Goal: Communication & Community: Share content

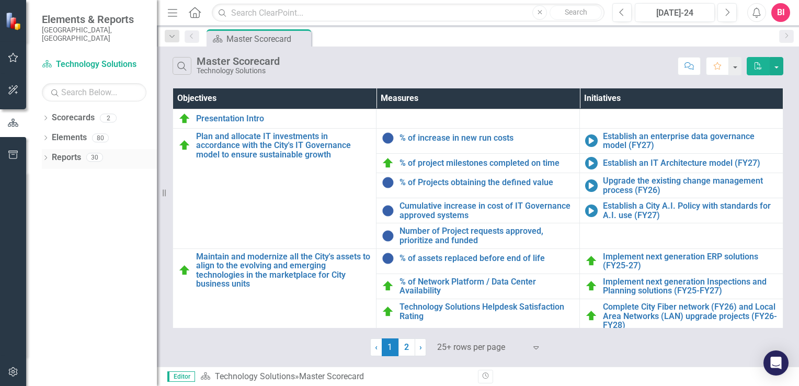
click at [52, 152] on link "Reports" at bounding box center [66, 158] width 29 height 12
click at [46, 155] on icon at bounding box center [45, 157] width 3 height 5
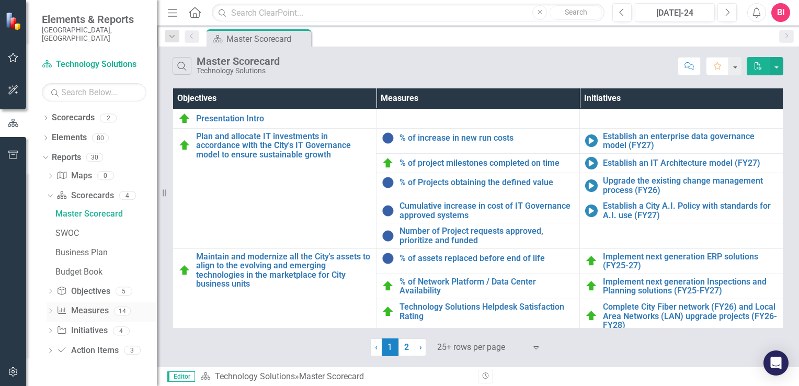
click at [54, 305] on div "Dropdown Measure Measures 14" at bounding box center [102, 312] width 110 height 20
click at [50, 308] on div "Dropdown" at bounding box center [50, 312] width 7 height 9
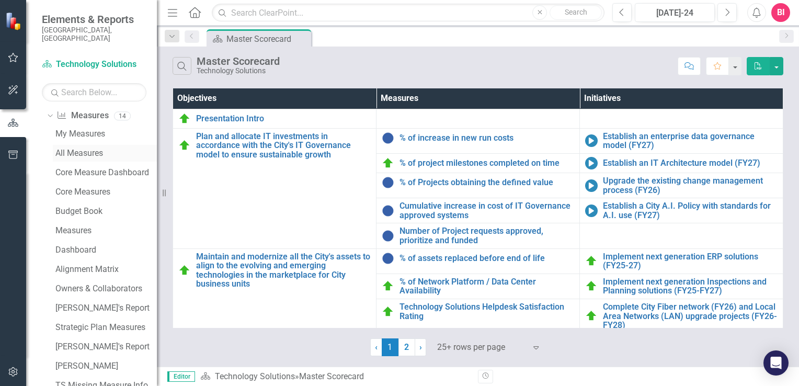
scroll to position [8, 0]
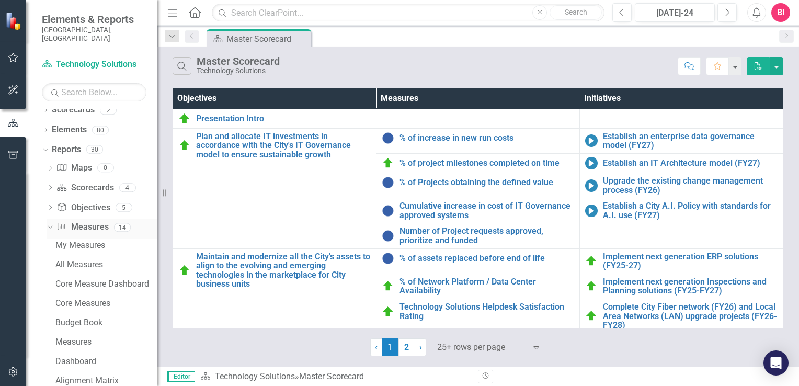
click at [50, 223] on icon "Dropdown" at bounding box center [49, 226] width 6 height 7
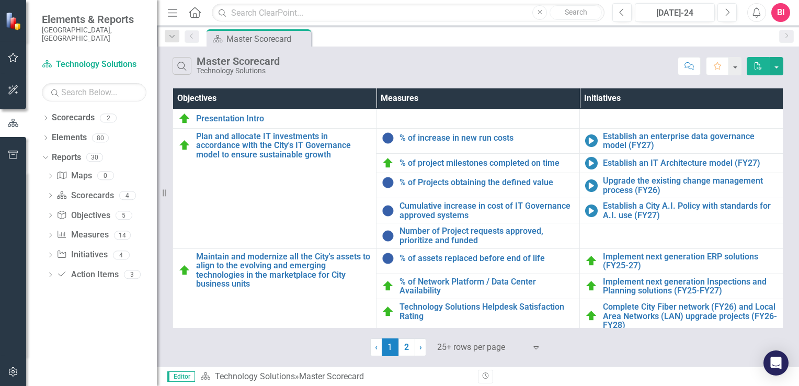
click at [207, 346] on div "‹ Previous 1 (current) 2 › Next 25+ rows per page Expand" at bounding box center [478, 344] width 611 height 26
click at [65, 154] on link "Reports" at bounding box center [66, 158] width 29 height 12
click at [9, 90] on icon "button" at bounding box center [13, 90] width 11 height 8
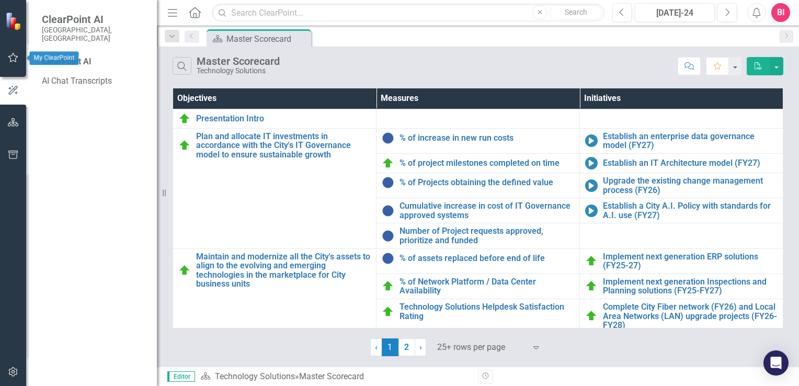
click at [11, 63] on button "button" at bounding box center [14, 58] width 24 height 22
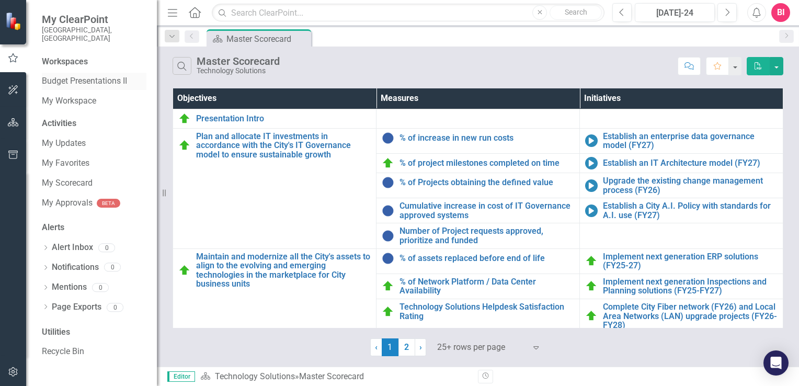
click at [63, 75] on link "Budget Presentations II" at bounding box center [94, 81] width 105 height 12
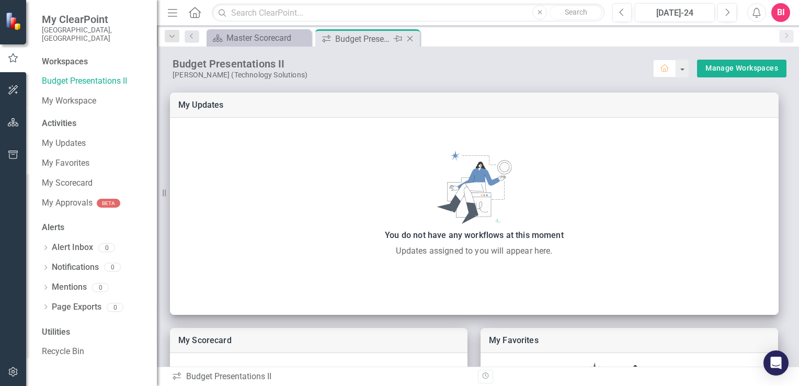
click at [413, 37] on icon "Close" at bounding box center [410, 39] width 10 height 8
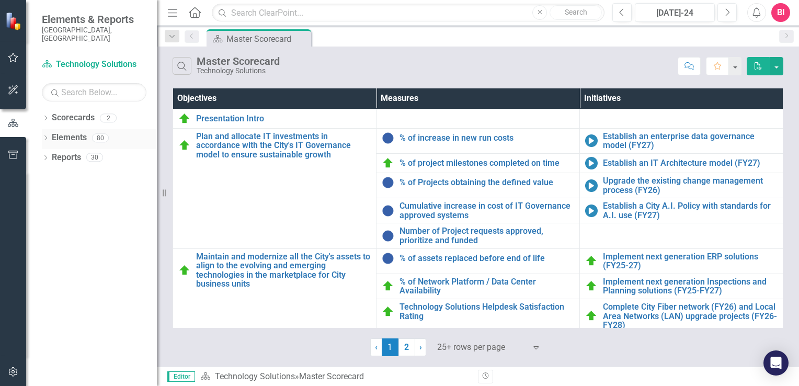
click at [62, 132] on link "Elements" at bounding box center [69, 138] width 35 height 12
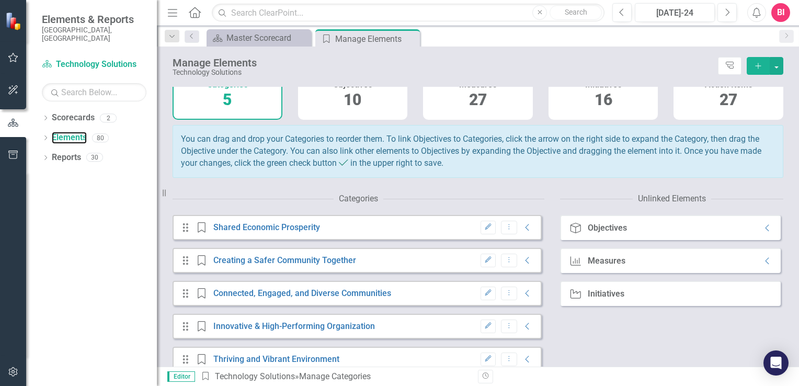
scroll to position [75, 0]
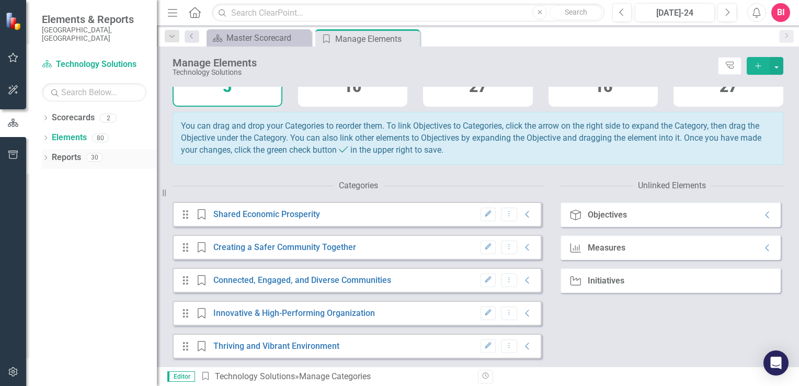
click at [65, 152] on link "Reports" at bounding box center [66, 158] width 29 height 12
click at [62, 132] on link "Elements" at bounding box center [69, 138] width 35 height 12
click at [95, 261] on div "Dropdown Scorecards 2 Dropdown FY 24-26 City of Durham Strategic Plan Technolog…" at bounding box center [91, 247] width 131 height 277
click at [15, 20] on img at bounding box center [14, 21] width 18 height 18
click at [13, 86] on icon "button" at bounding box center [13, 90] width 11 height 8
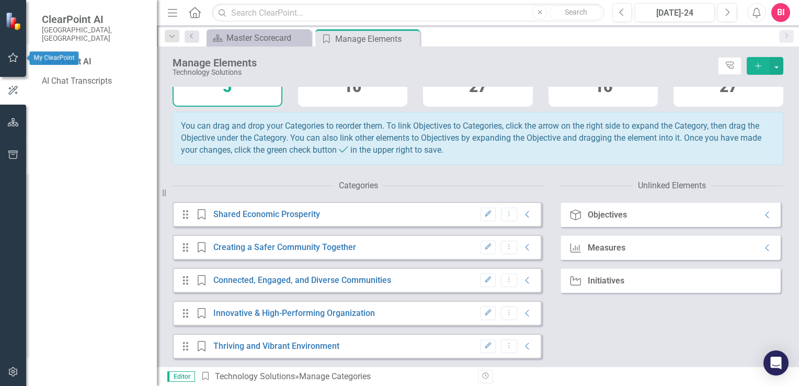
click at [14, 55] on icon "button" at bounding box center [13, 57] width 10 height 9
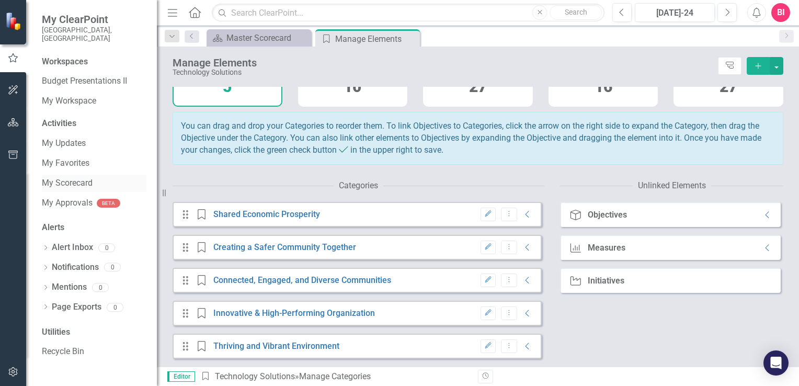
click at [73, 177] on link "My Scorecard" at bounding box center [94, 183] width 105 height 12
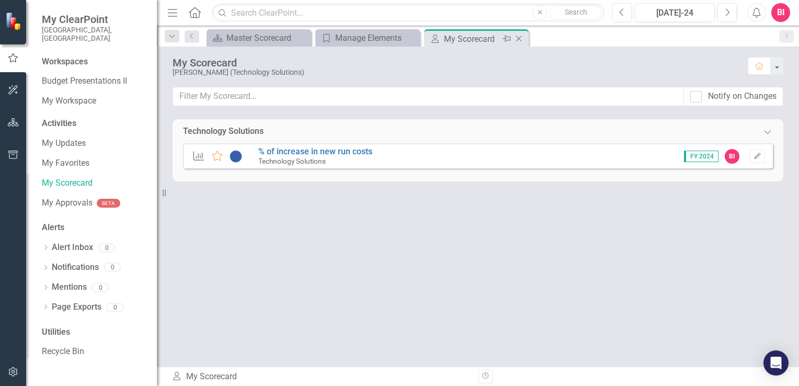
click at [518, 38] on icon at bounding box center [519, 39] width 6 height 6
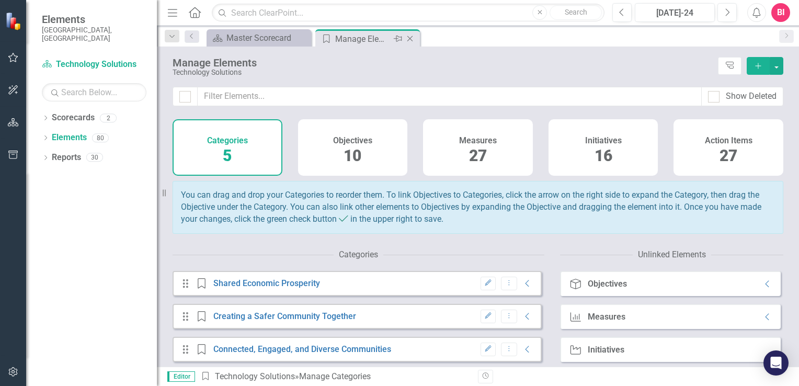
click at [412, 39] on icon "Close" at bounding box center [410, 39] width 10 height 8
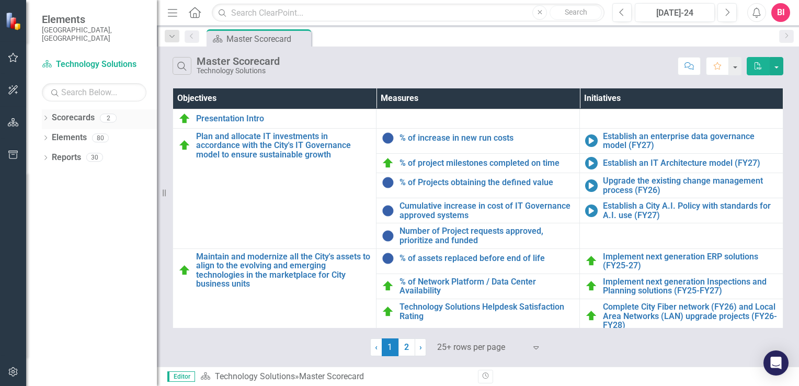
click at [44, 115] on div "Dropdown" at bounding box center [45, 119] width 7 height 9
click at [45, 156] on icon "Dropdown" at bounding box center [45, 159] width 7 height 6
click at [50, 134] on icon "Dropdown" at bounding box center [51, 137] width 8 height 6
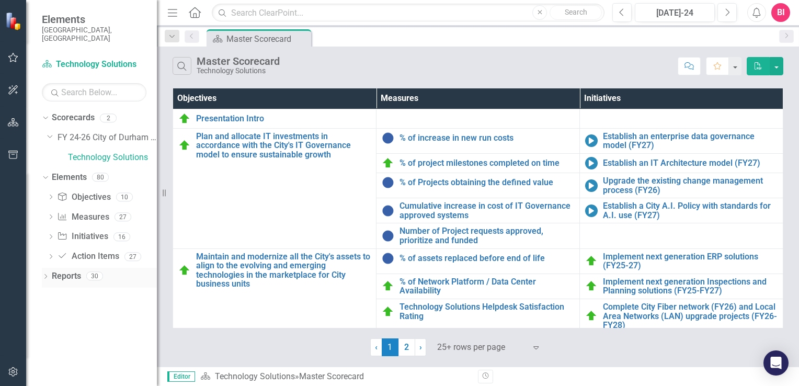
click at [43, 275] on icon "Dropdown" at bounding box center [45, 278] width 7 height 6
click at [50, 255] on icon "Dropdown" at bounding box center [50, 258] width 7 height 6
click at [48, 253] on icon "Dropdown" at bounding box center [50, 256] width 6 height 7
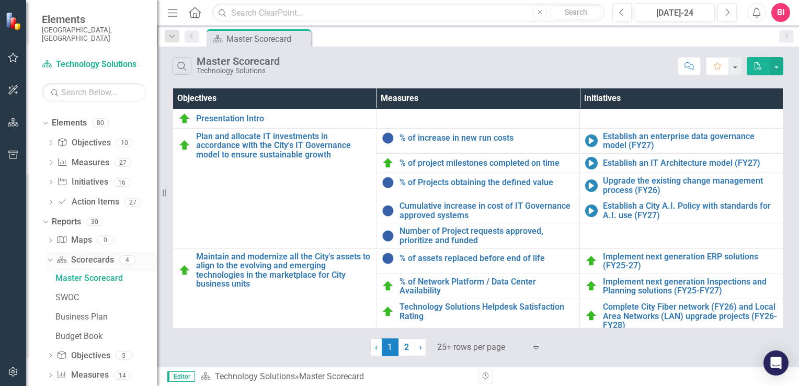
scroll to position [101, 0]
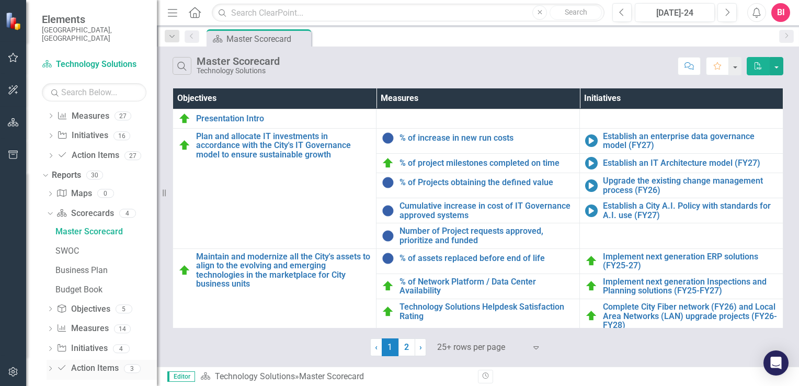
click at [50, 367] on icon "Dropdown" at bounding box center [50, 370] width 7 height 6
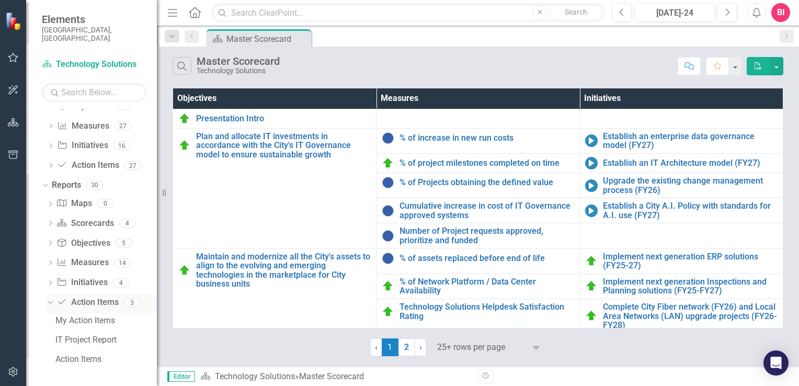
scroll to position [82, 0]
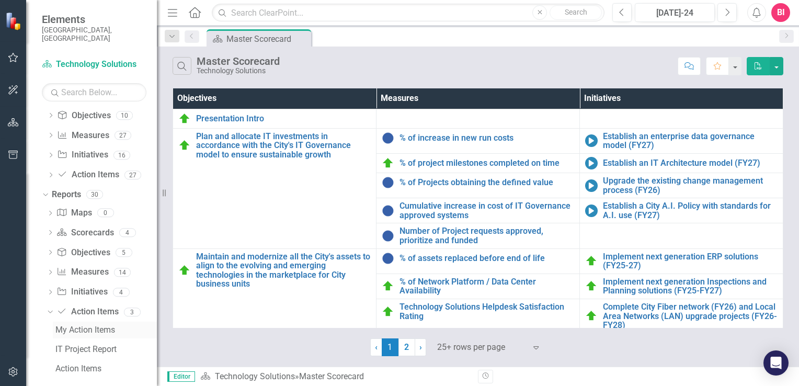
click at [83, 325] on div "My Action Items" at bounding box center [105, 329] width 101 height 9
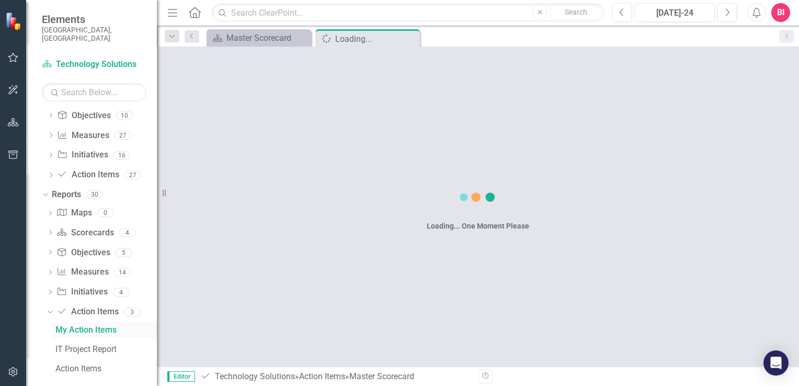
scroll to position [25, 0]
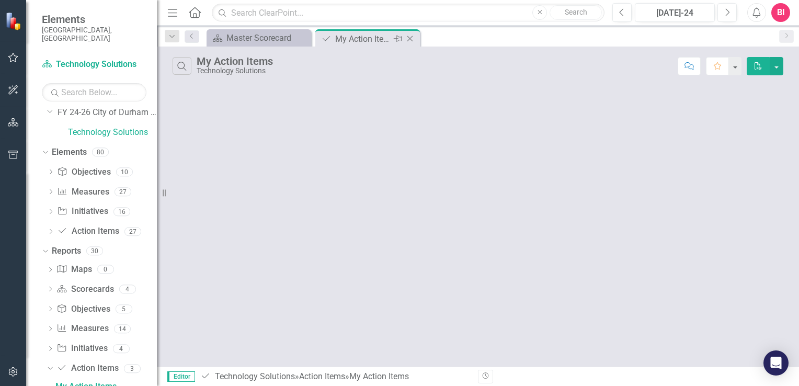
click at [413, 38] on icon "Close" at bounding box center [410, 39] width 10 height 8
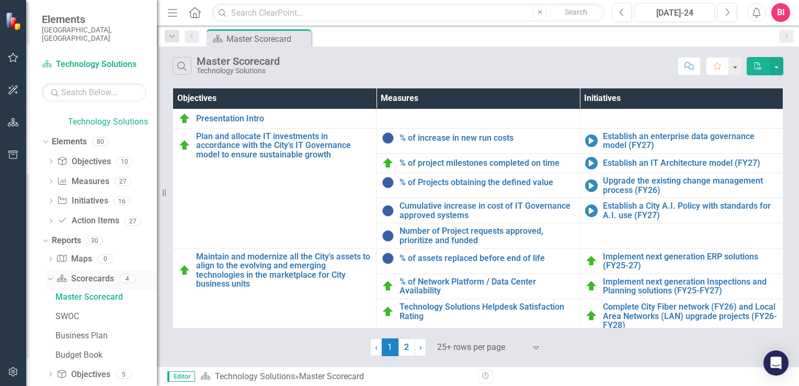
scroll to position [157, 0]
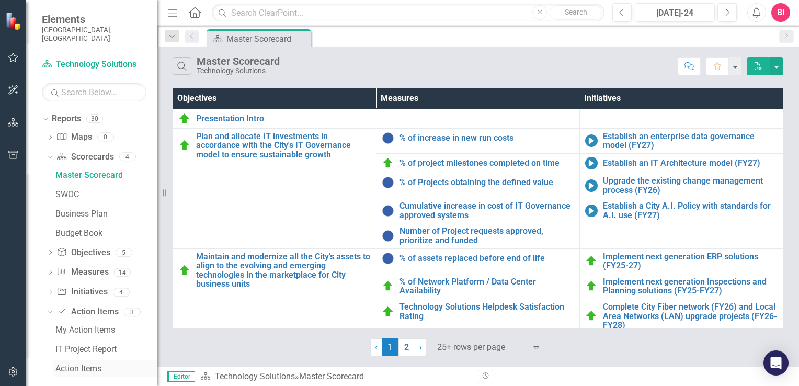
click at [84, 364] on div "Action Items" at bounding box center [105, 368] width 101 height 9
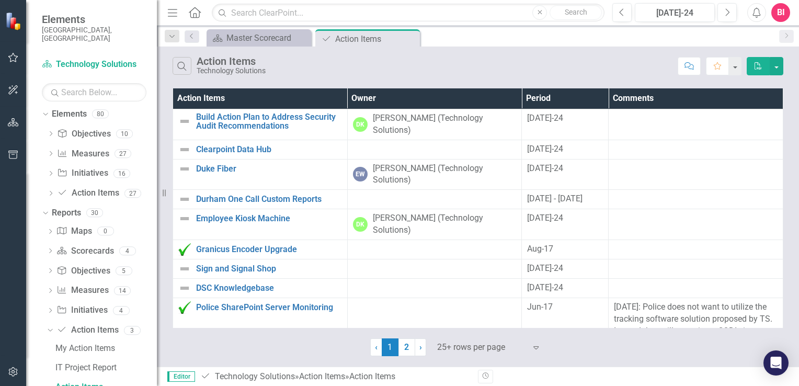
click at [301, 346] on div "‹ Previous 1 (current) 2 › Next 25+ rows per page Expand" at bounding box center [478, 344] width 611 height 26
click at [776, 70] on button "button" at bounding box center [777, 66] width 14 height 18
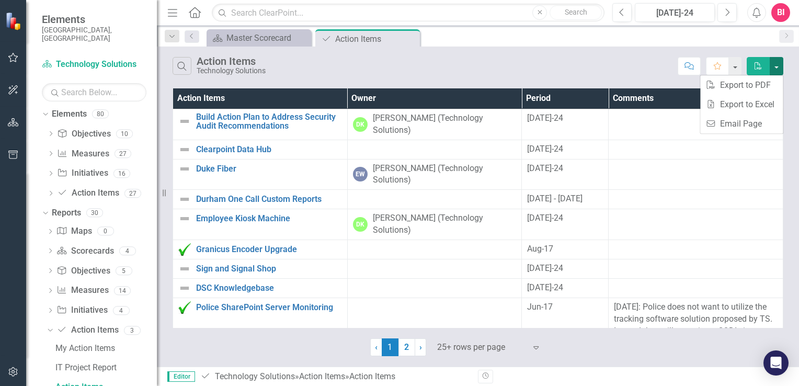
click at [776, 70] on button "button" at bounding box center [777, 66] width 14 height 18
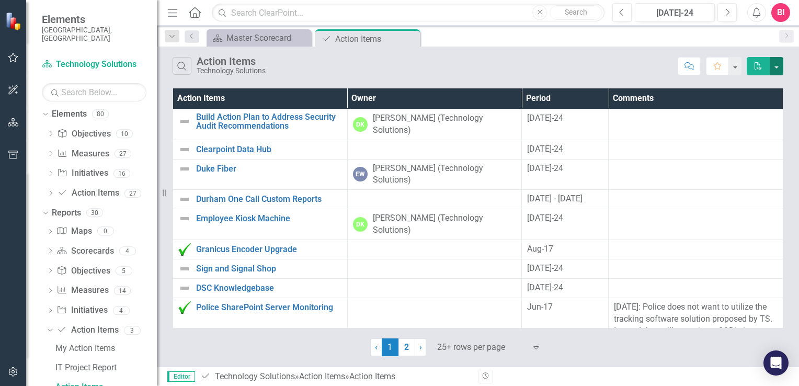
click at [781, 67] on button "button" at bounding box center [777, 66] width 14 height 18
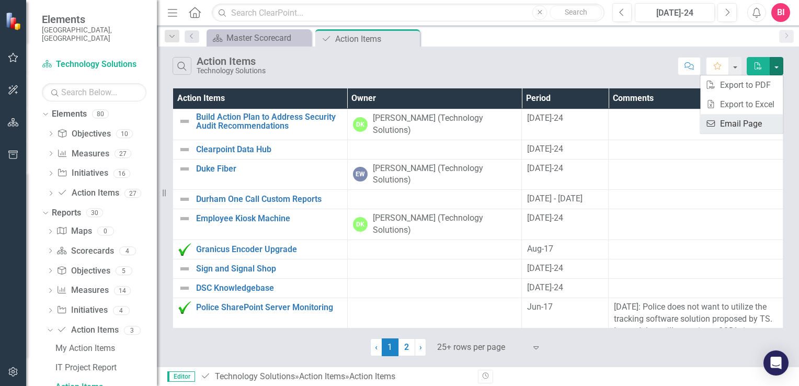
click at [751, 120] on link "Email Email Page" at bounding box center [742, 123] width 83 height 19
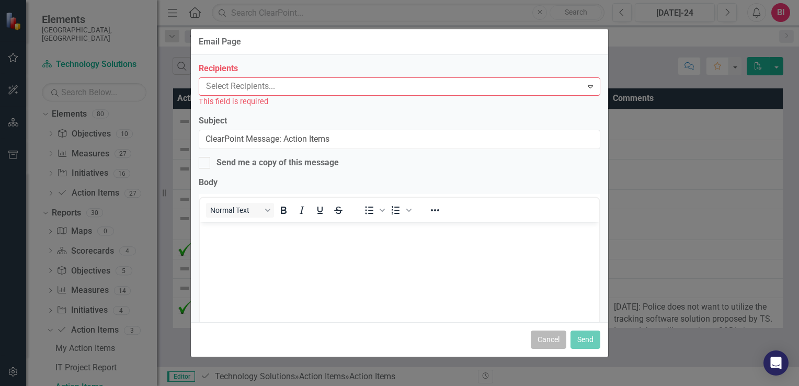
click at [550, 345] on button "Cancel" at bounding box center [549, 340] width 36 height 18
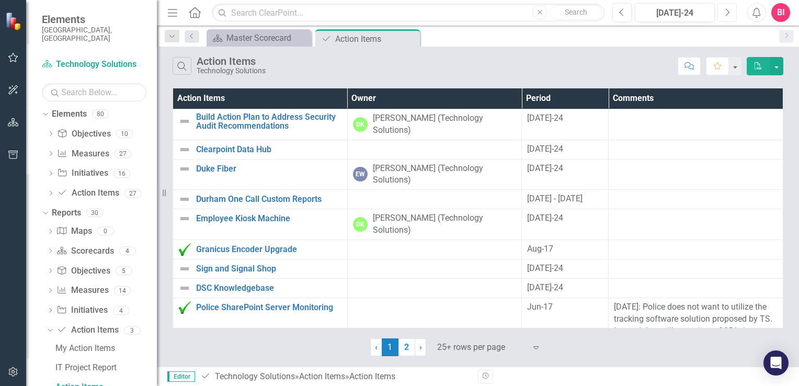
click at [721, 14] on button "Next" at bounding box center [727, 12] width 19 height 19
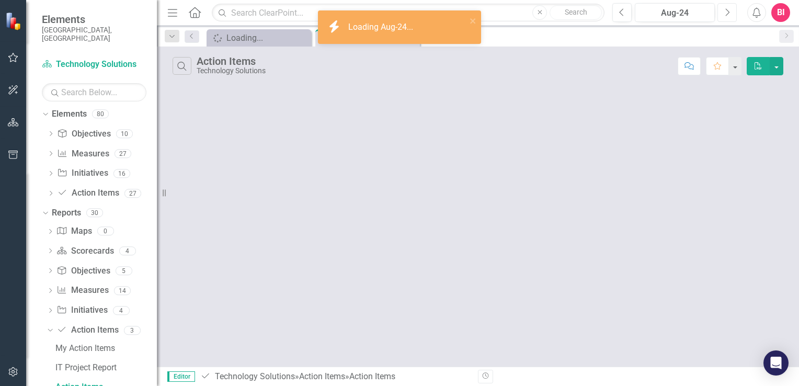
scroll to position [63, 0]
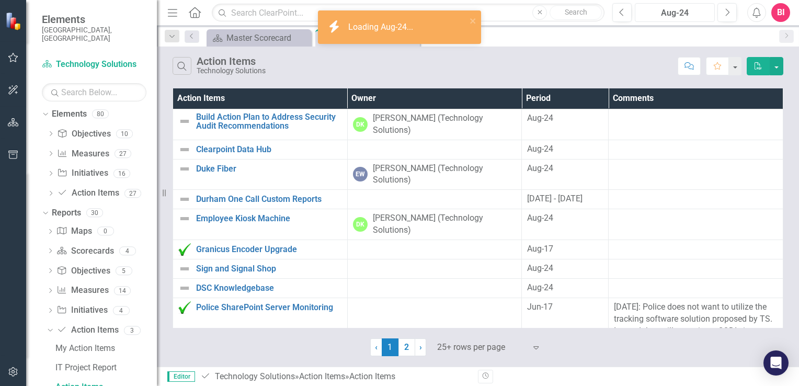
click at [675, 14] on div "Aug-24" at bounding box center [675, 13] width 73 height 13
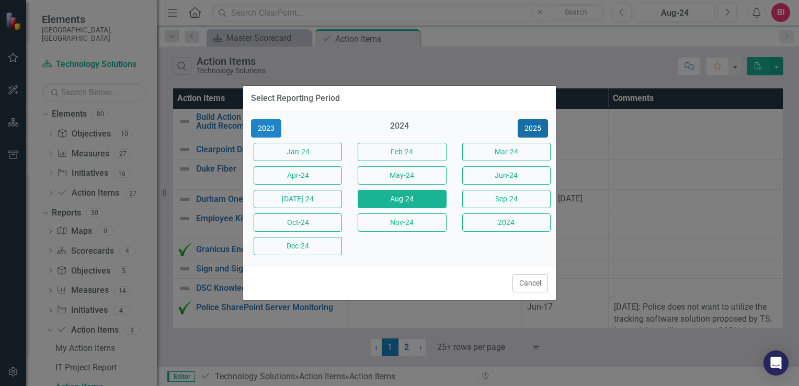
click at [527, 130] on button "2025" at bounding box center [533, 128] width 30 height 18
click at [401, 195] on button "Aug-25" at bounding box center [402, 199] width 88 height 18
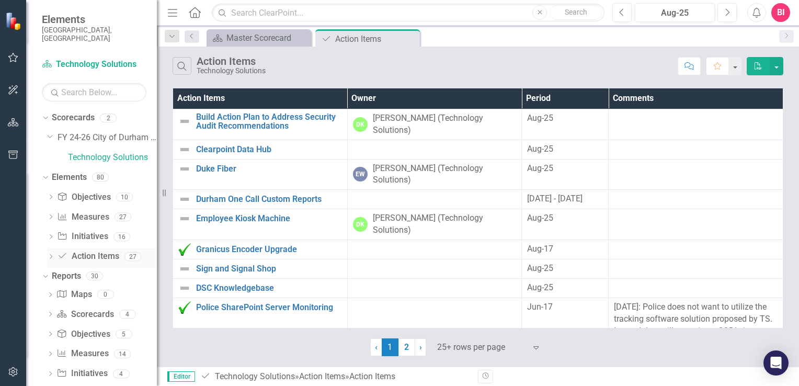
click at [79, 251] on link "Action Item Action Items" at bounding box center [88, 257] width 62 height 12
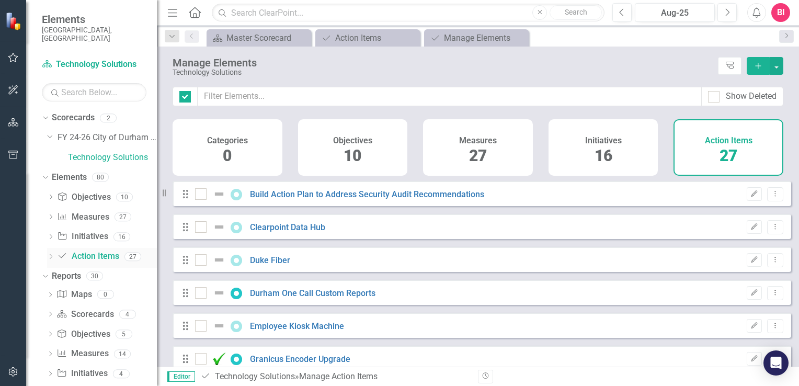
checkbox input "false"
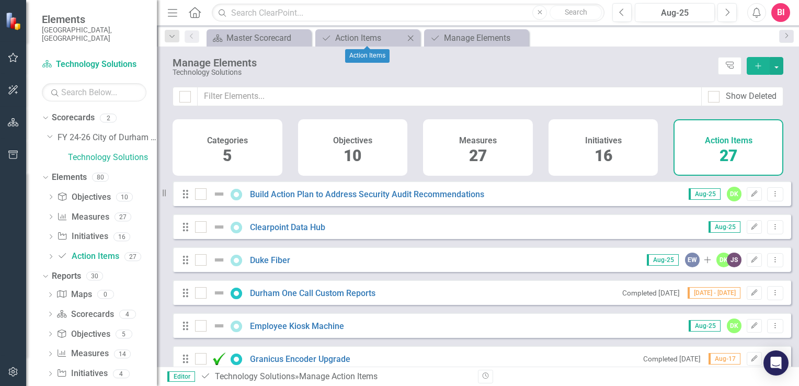
click at [412, 38] on icon "Close" at bounding box center [410, 38] width 10 height 8
click at [411, 38] on icon at bounding box center [411, 38] width 6 height 6
click at [411, 36] on icon "Close" at bounding box center [410, 38] width 10 height 8
click at [410, 39] on icon "Close" at bounding box center [410, 38] width 10 height 8
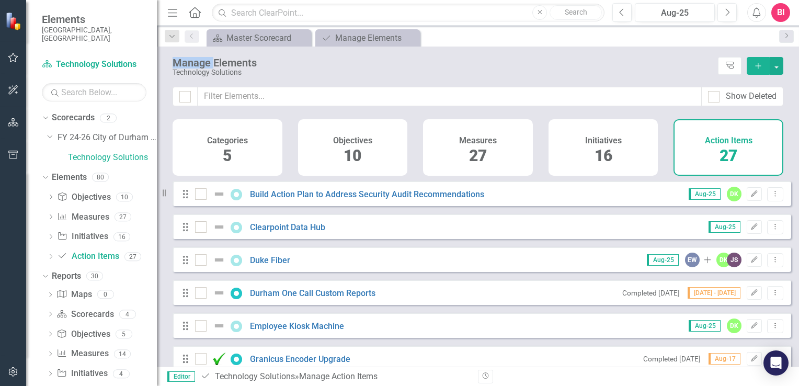
click at [0, 0] on icon "Close" at bounding box center [0, 0] width 0 height 0
drag, startPoint x: 410, startPoint y: 39, endPoint x: 347, endPoint y: 76, distance: 73.7
click at [347, 76] on div "Technology Solutions" at bounding box center [443, 73] width 540 height 8
click at [262, 42] on div "Master Scorecard" at bounding box center [261, 37] width 69 height 13
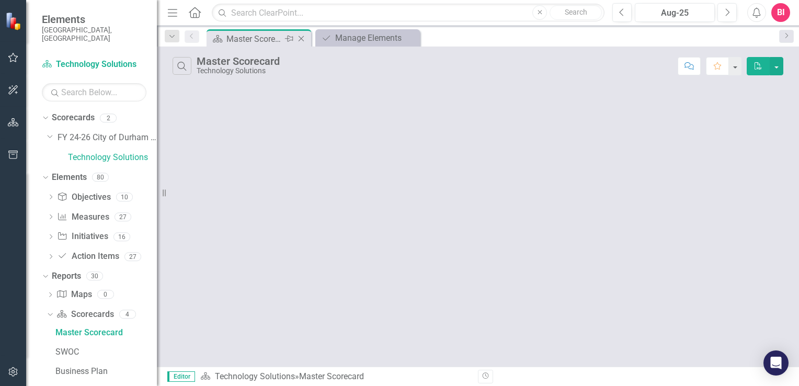
click at [303, 40] on icon "Close" at bounding box center [301, 39] width 10 height 8
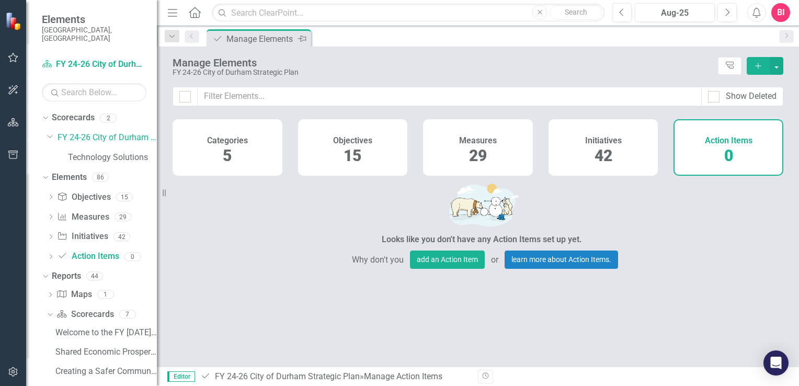
click at [246, 37] on div "Manage Elements" at bounding box center [261, 38] width 69 height 13
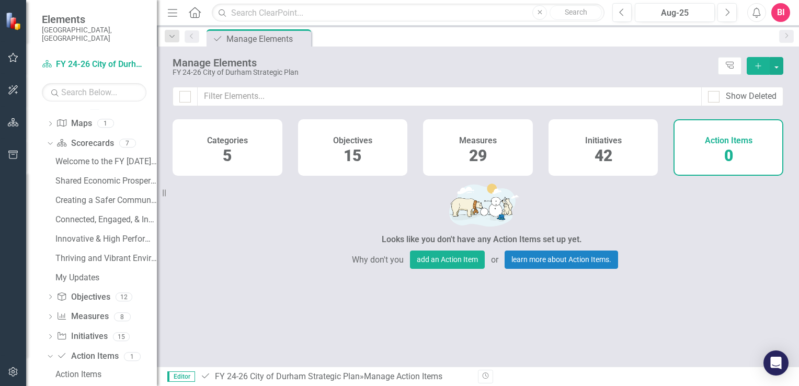
scroll to position [177, 0]
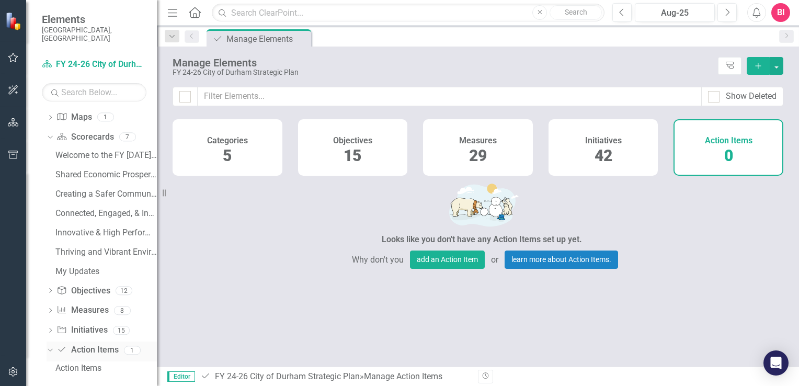
click at [49, 346] on icon "Dropdown" at bounding box center [49, 349] width 6 height 7
click at [50, 367] on icon "Dropdown" at bounding box center [50, 370] width 7 height 6
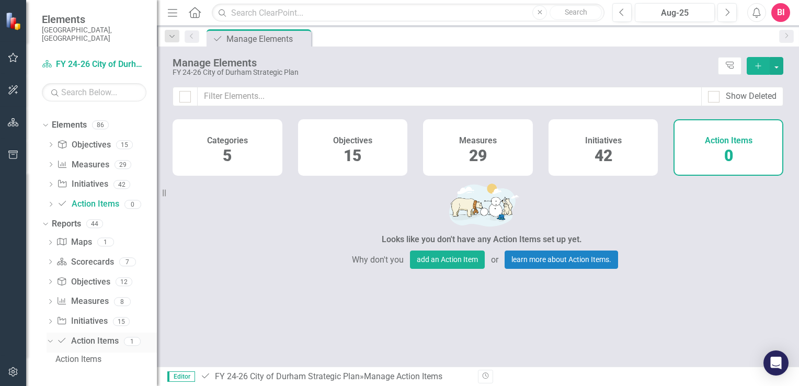
scroll to position [43, 0]
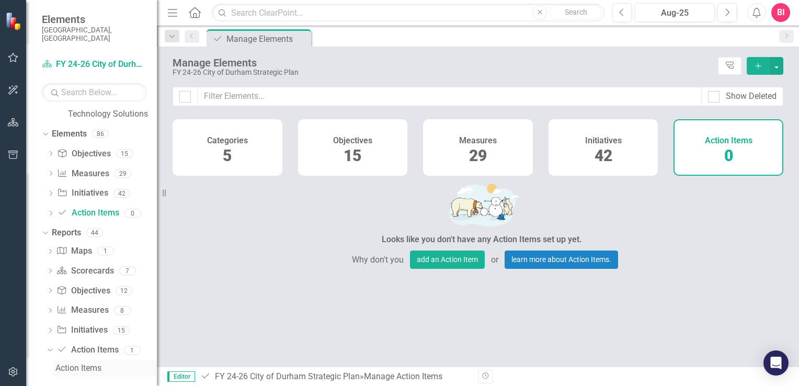
click at [80, 364] on div "Action Items" at bounding box center [105, 368] width 101 height 9
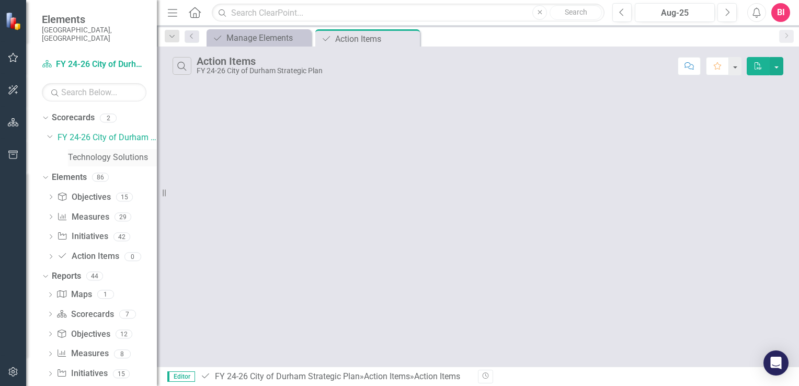
click at [106, 152] on link "Technology Solutions" at bounding box center [112, 158] width 89 height 12
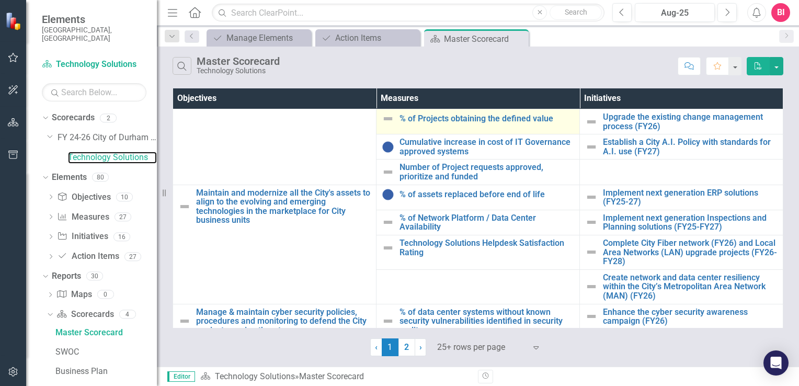
scroll to position [64, 0]
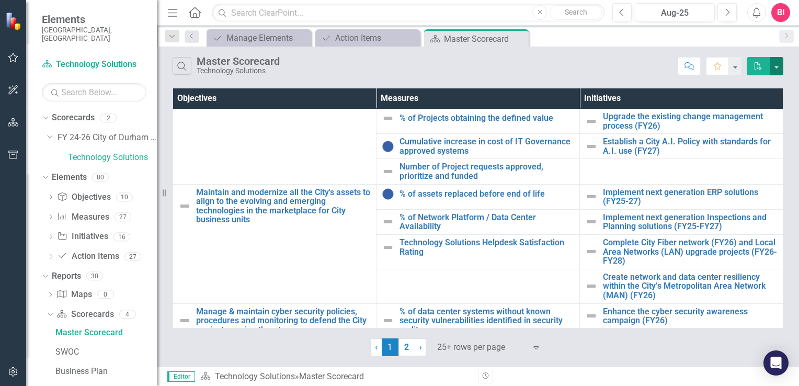
click at [777, 66] on button "button" at bounding box center [777, 66] width 14 height 18
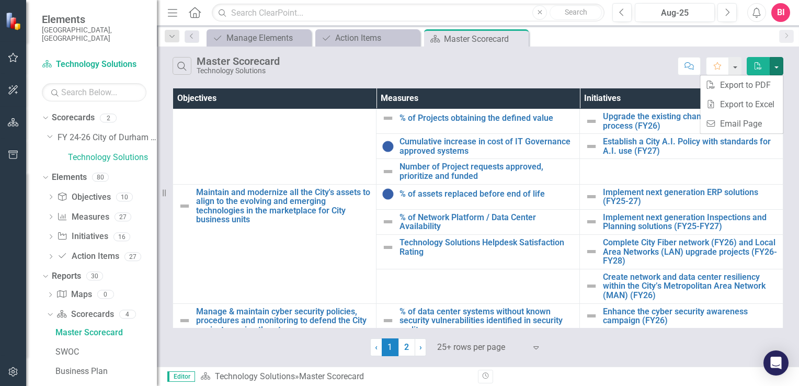
click at [550, 74] on div "Search Master Scorecard Technology Solutions" at bounding box center [423, 66] width 500 height 18
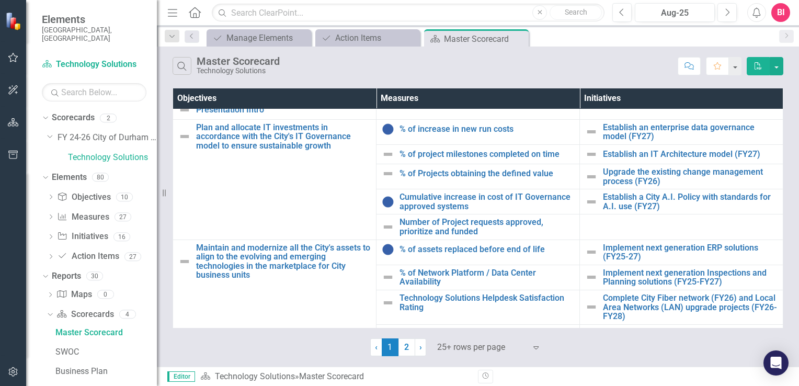
scroll to position [0, 0]
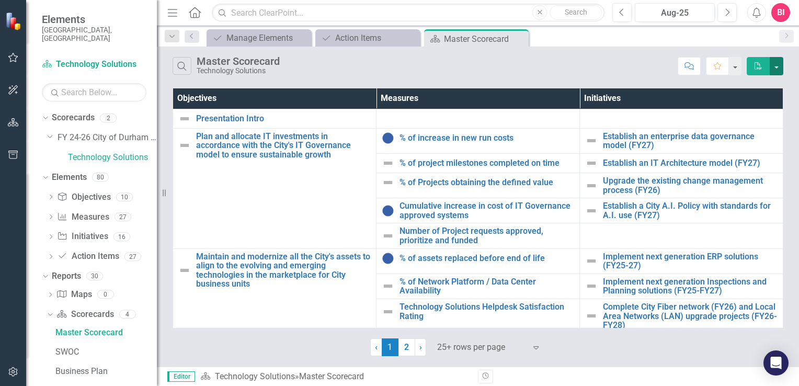
click at [782, 65] on button "button" at bounding box center [777, 66] width 14 height 18
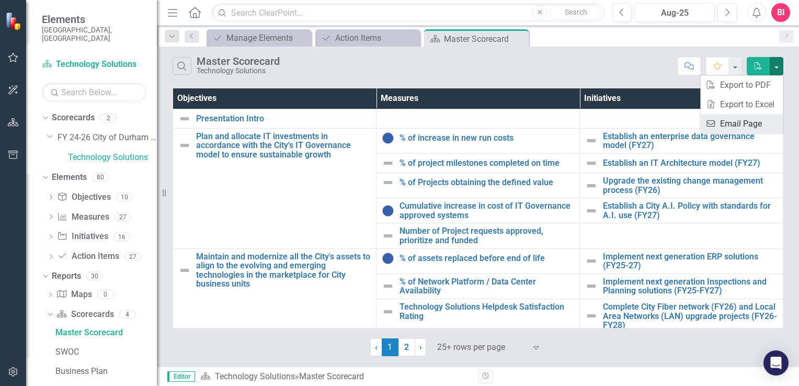
click at [735, 118] on link "Email Email Page" at bounding box center [742, 123] width 83 height 19
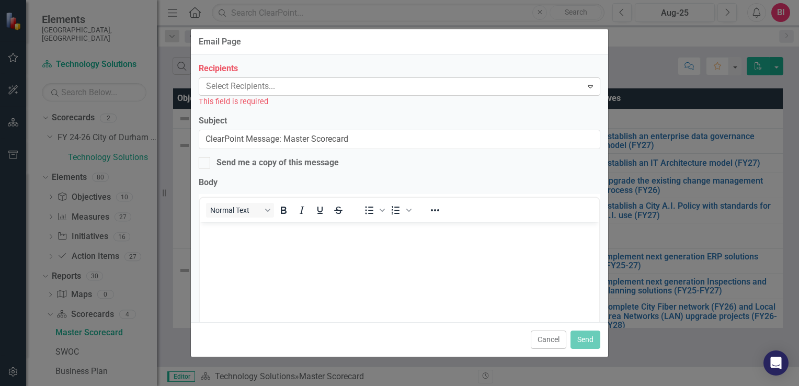
click at [369, 95] on body "Elements City of [GEOGRAPHIC_DATA], [GEOGRAPHIC_DATA] Scorecard Technology Solu…" at bounding box center [399, 193] width 799 height 386
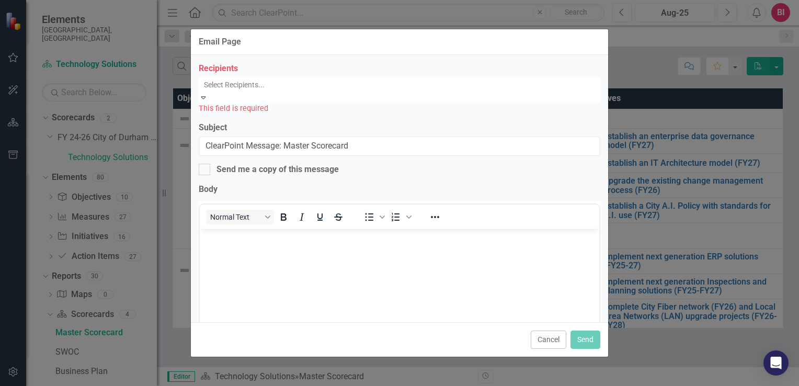
click at [342, 86] on div at bounding box center [401, 84] width 402 height 13
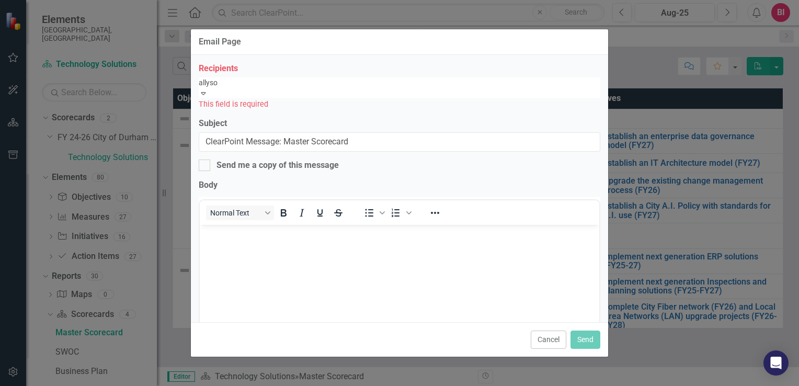
type input "[PERSON_NAME]"
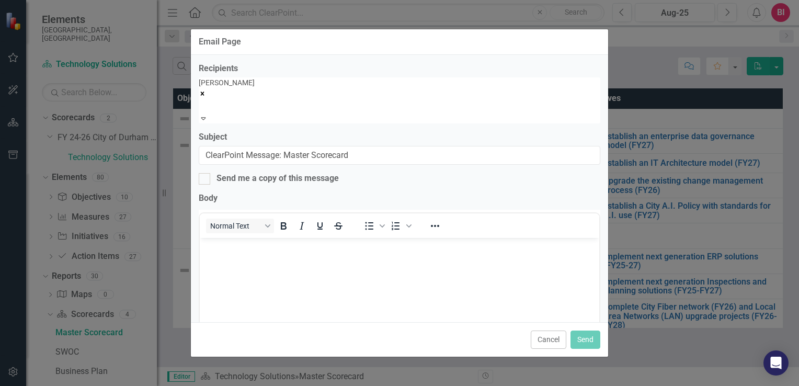
click at [206, 90] on icon "Remove allyson" at bounding box center [202, 93] width 7 height 7
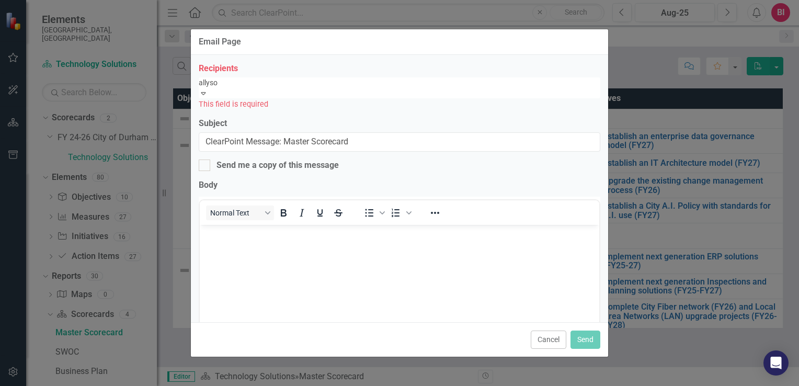
type input "[PERSON_NAME]"
click at [144, 386] on span "[PERSON_NAME] (TS)" at bounding box center [72, 392] width 144 height 10
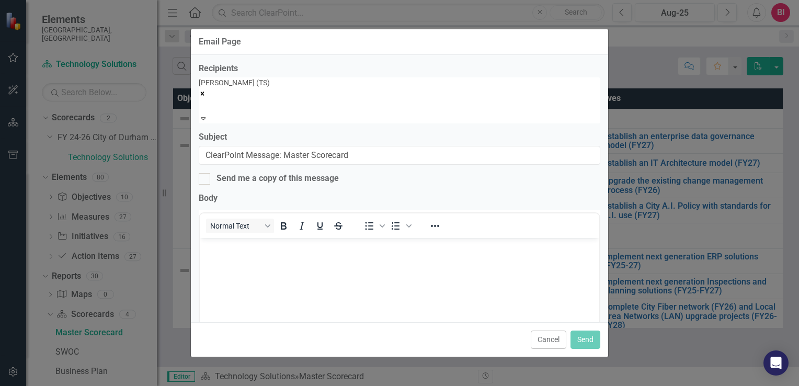
click at [277, 273] on body "Rich Text Area. Press ALT-0 for help." at bounding box center [400, 316] width 400 height 157
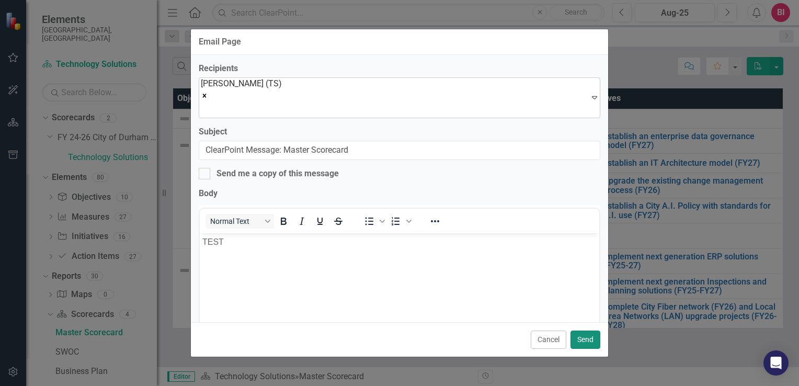
click at [585, 340] on button "Send" at bounding box center [586, 340] width 30 height 18
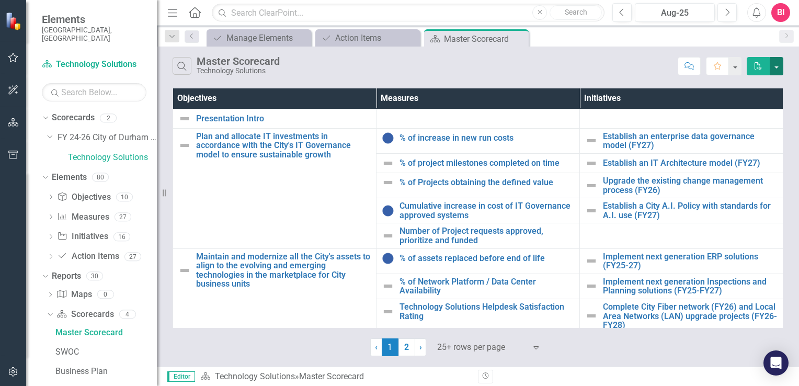
click at [779, 66] on button "button" at bounding box center [777, 66] width 14 height 18
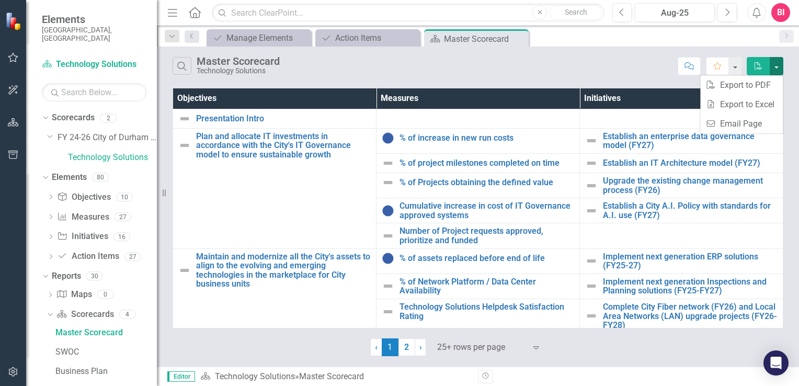
click at [779, 66] on button "button" at bounding box center [777, 66] width 14 height 18
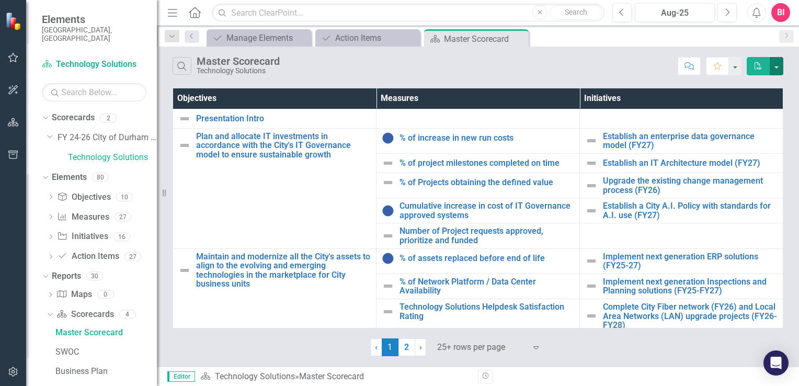
click at [778, 67] on button "button" at bounding box center [777, 66] width 14 height 18
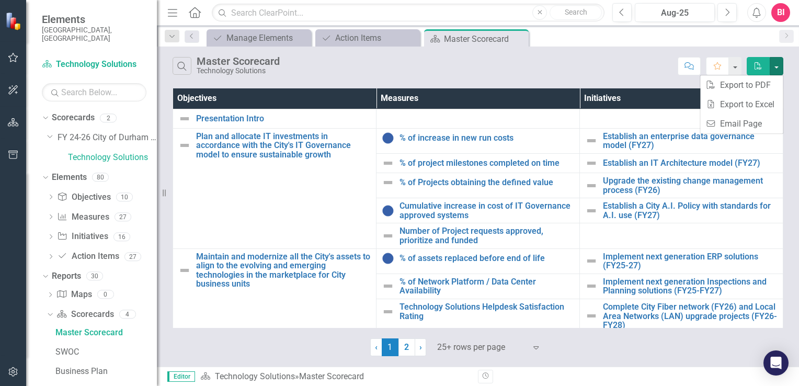
click at [591, 62] on div "Search Master Scorecard Technology Solutions" at bounding box center [423, 66] width 500 height 18
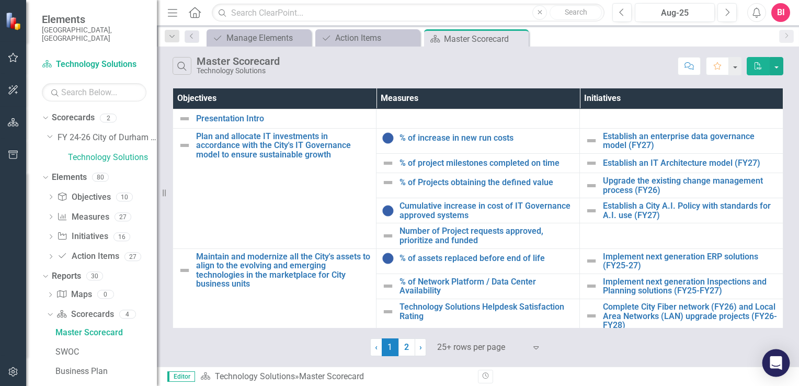
click at [778, 361] on icon "Open Intercom Messenger" at bounding box center [776, 363] width 12 height 14
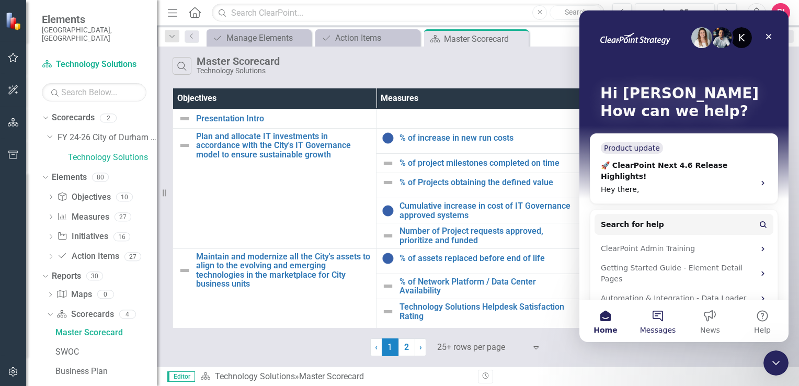
click at [654, 320] on button "Messages" at bounding box center [658, 321] width 52 height 42
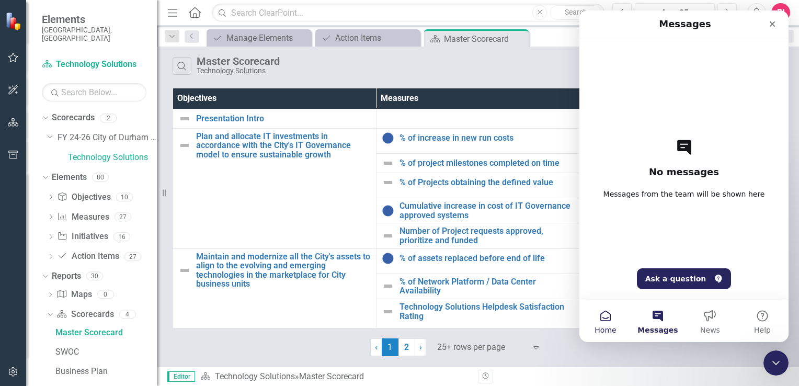
click at [612, 319] on button "Home" at bounding box center [606, 321] width 52 height 42
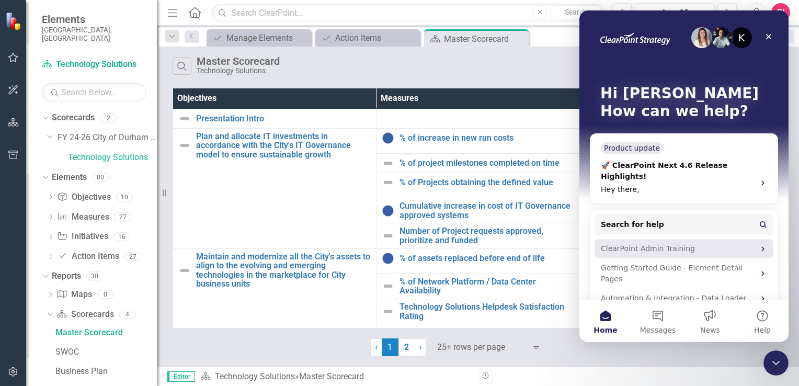
scroll to position [15, 0]
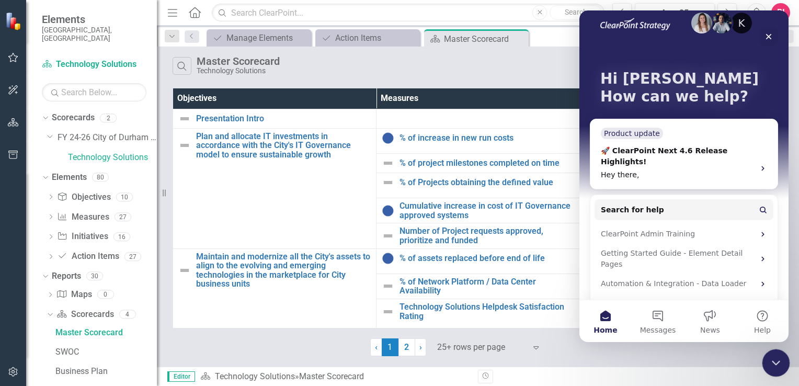
click at [778, 365] on icon "Close Intercom Messenger" at bounding box center [775, 361] width 13 height 13
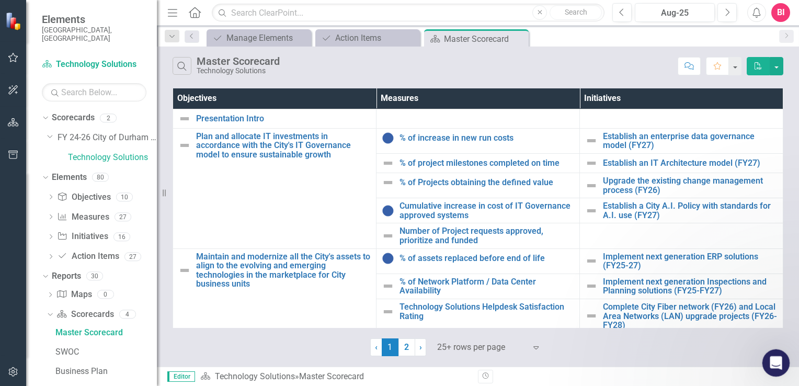
scroll to position [0, 0]
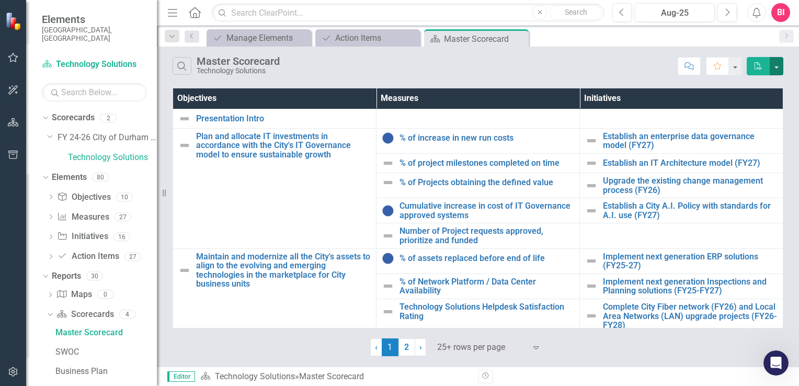
click at [776, 64] on button "button" at bounding box center [777, 66] width 14 height 18
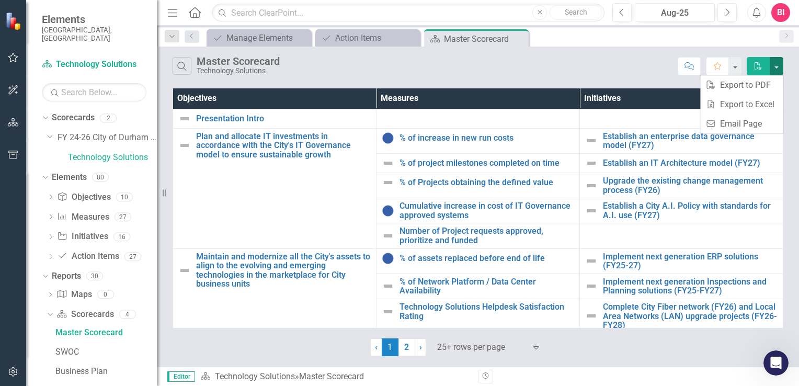
click at [613, 62] on div "Search Master Scorecard Technology Solutions" at bounding box center [423, 66] width 500 height 18
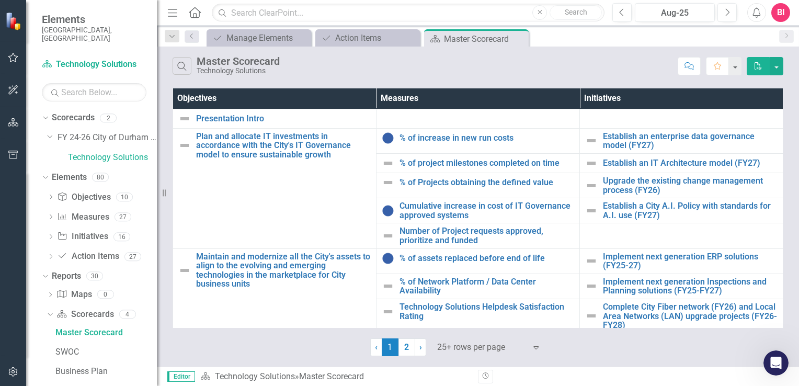
click at [518, 72] on div "Search Master Scorecard Technology Solutions" at bounding box center [423, 66] width 500 height 18
click at [12, 377] on button "button" at bounding box center [14, 372] width 24 height 22
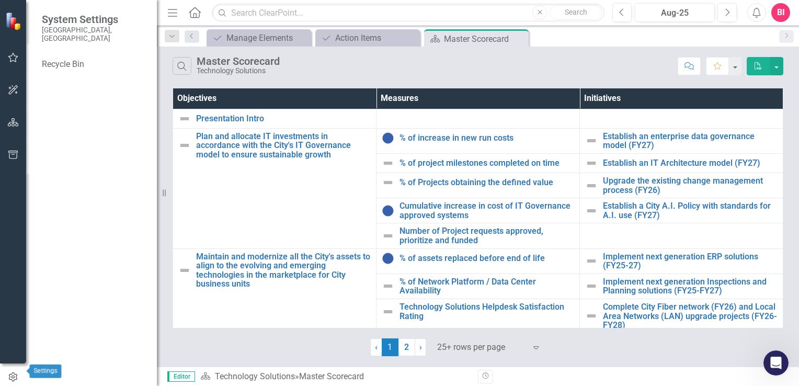
click at [14, 372] on icon "button" at bounding box center [13, 376] width 8 height 9
click at [13, 63] on button "button" at bounding box center [14, 58] width 24 height 22
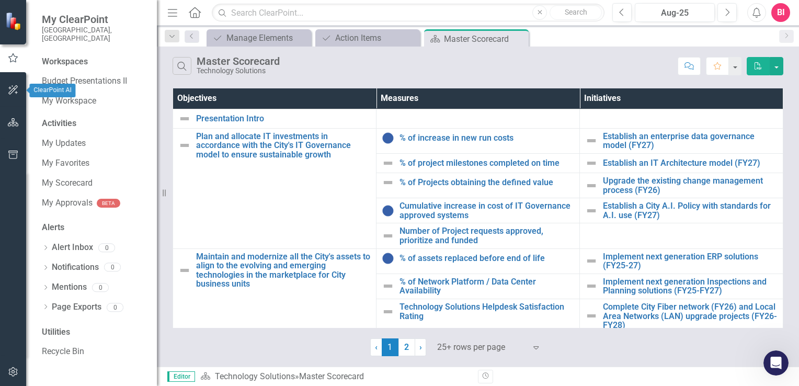
click at [9, 89] on icon "button" at bounding box center [13, 90] width 11 height 8
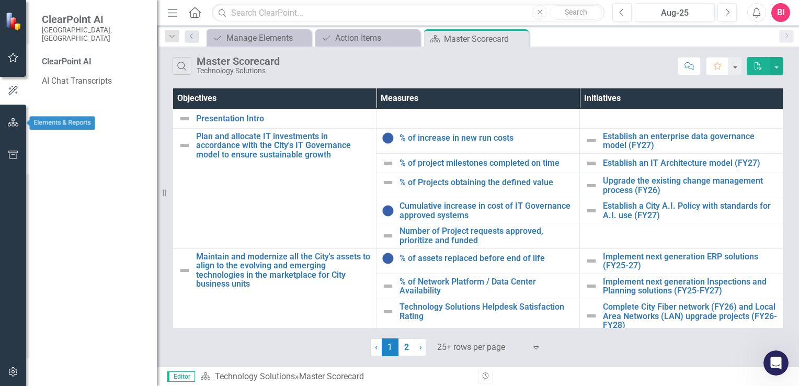
click at [9, 129] on button "button" at bounding box center [14, 123] width 24 height 22
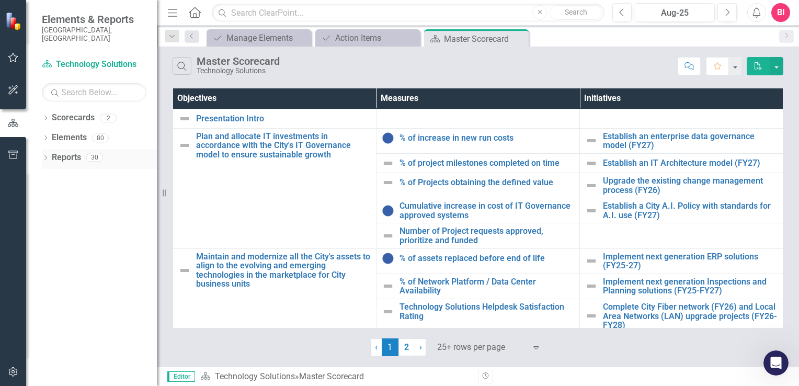
click at [46, 156] on icon "Dropdown" at bounding box center [45, 159] width 7 height 6
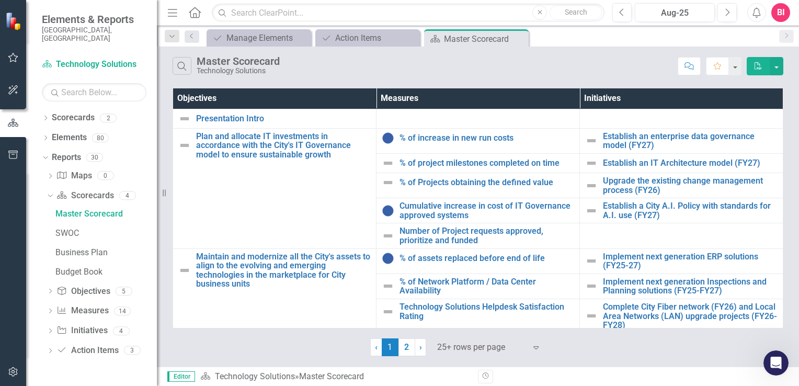
click at [756, 15] on icon "Alerts" at bounding box center [756, 12] width 11 height 10
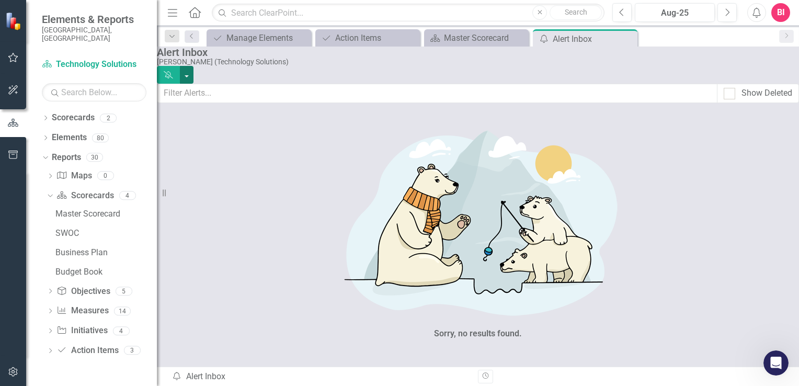
click at [194, 66] on button "button" at bounding box center [187, 75] width 14 height 18
click at [630, 39] on icon "Close" at bounding box center [628, 39] width 10 height 8
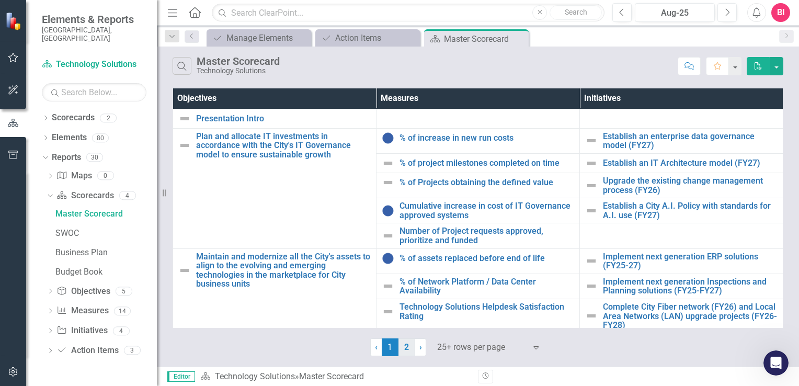
click at [407, 345] on link "2" at bounding box center [407, 347] width 17 height 18
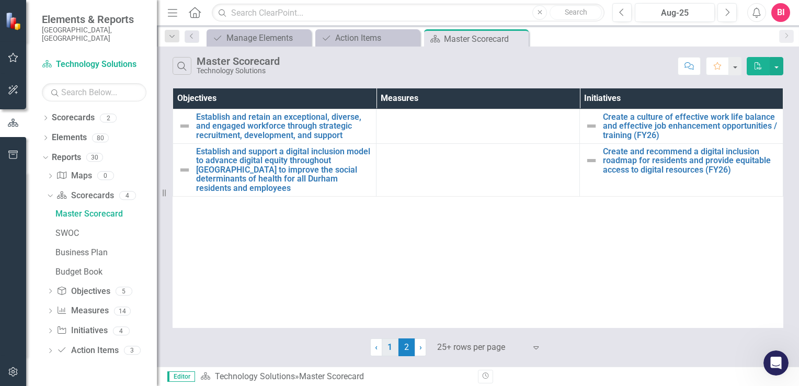
click at [388, 349] on link "1" at bounding box center [390, 347] width 17 height 18
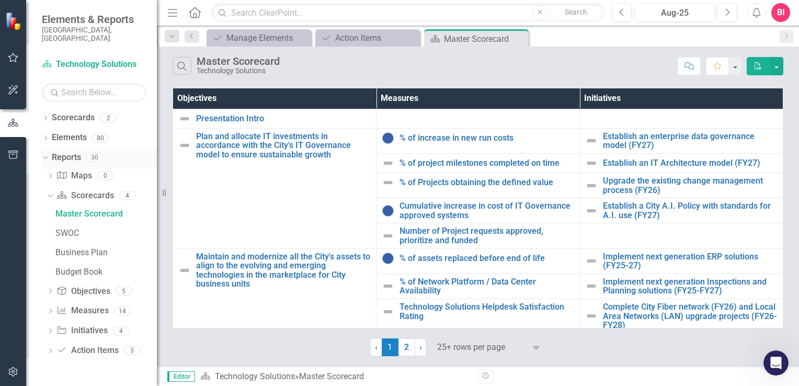
click at [47, 153] on icon "Dropdown" at bounding box center [44, 156] width 6 height 7
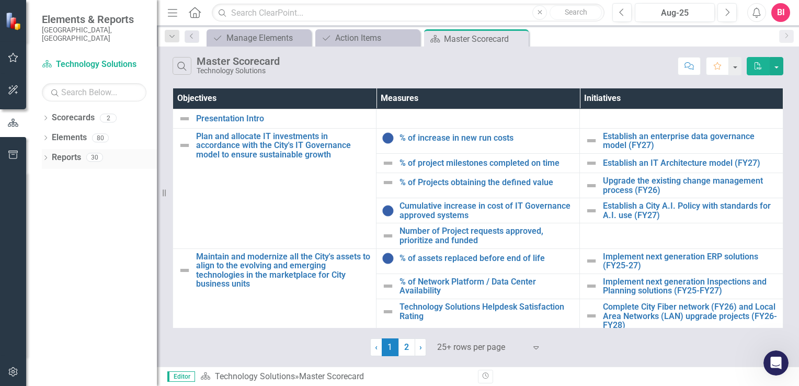
click at [47, 156] on icon "Dropdown" at bounding box center [45, 159] width 7 height 6
